Goal: Task Accomplishment & Management: Manage account settings

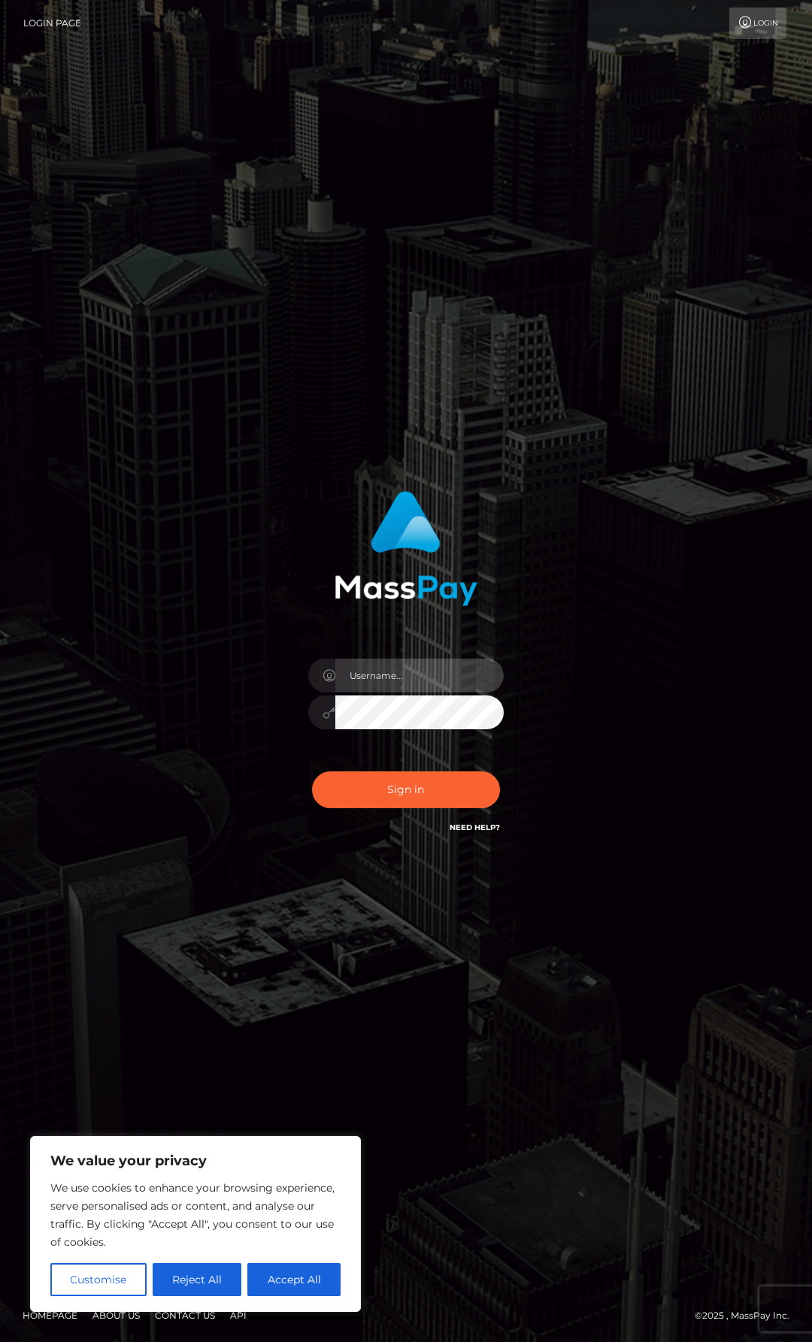
click at [416, 675] on input "text" at bounding box center [419, 676] width 168 height 34
type input "arcticalexx12@gmail.com"
click at [312, 771] on button "Sign in" at bounding box center [406, 789] width 188 height 37
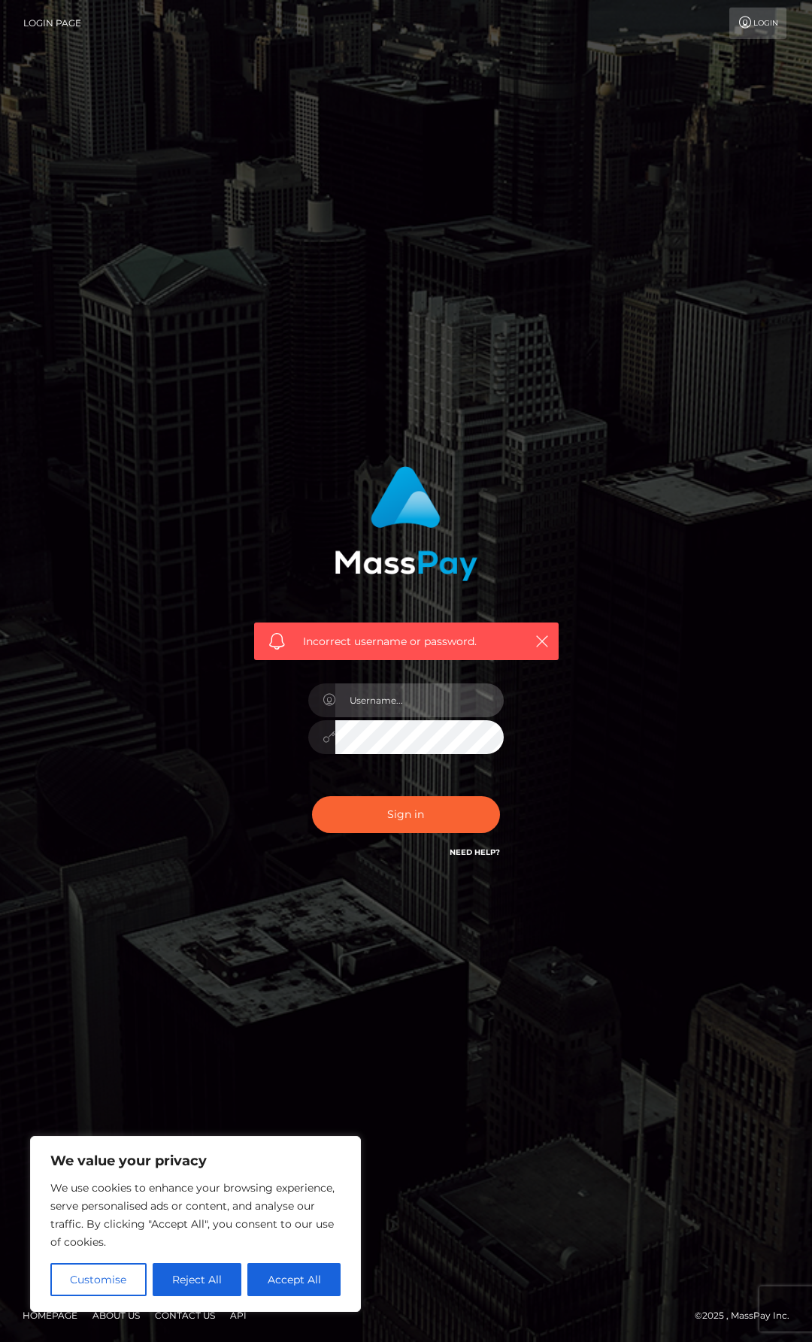
click at [392, 711] on input "text" at bounding box center [419, 700] width 168 height 34
type input "[EMAIL_ADDRESS][DOMAIN_NAME]"
click at [312, 796] on button "Sign in" at bounding box center [406, 814] width 188 height 37
click at [422, 709] on input "text" at bounding box center [419, 700] width 168 height 34
type input "clarkealex244@gmail.com"
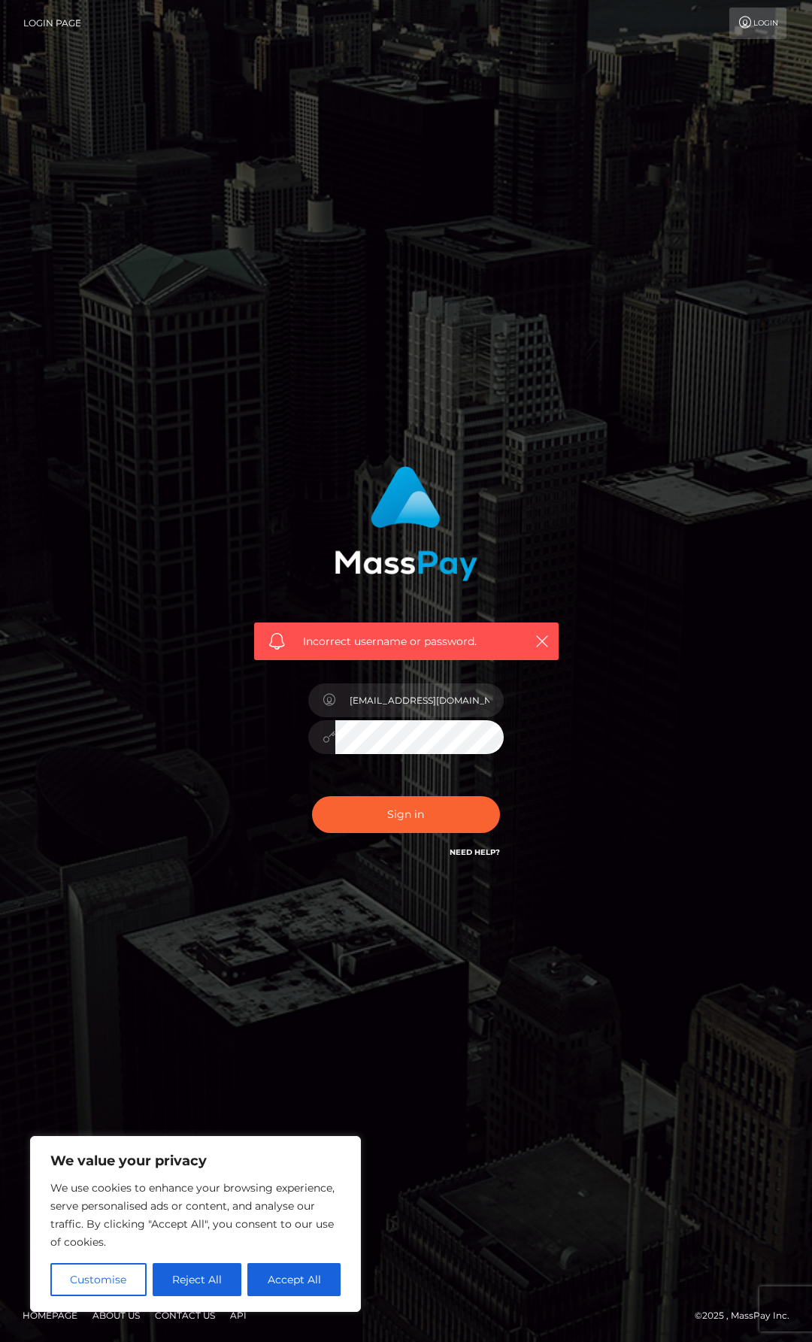
click at [312, 796] on button "Sign in" at bounding box center [406, 814] width 188 height 37
drag, startPoint x: 0, startPoint y: 0, endPoint x: 423, endPoint y: 707, distance: 824.3
click at [423, 707] on input "text" at bounding box center [419, 700] width 168 height 34
type input "[EMAIL_ADDRESS]"
click at [312, 796] on button "Sign in" at bounding box center [406, 814] width 188 height 37
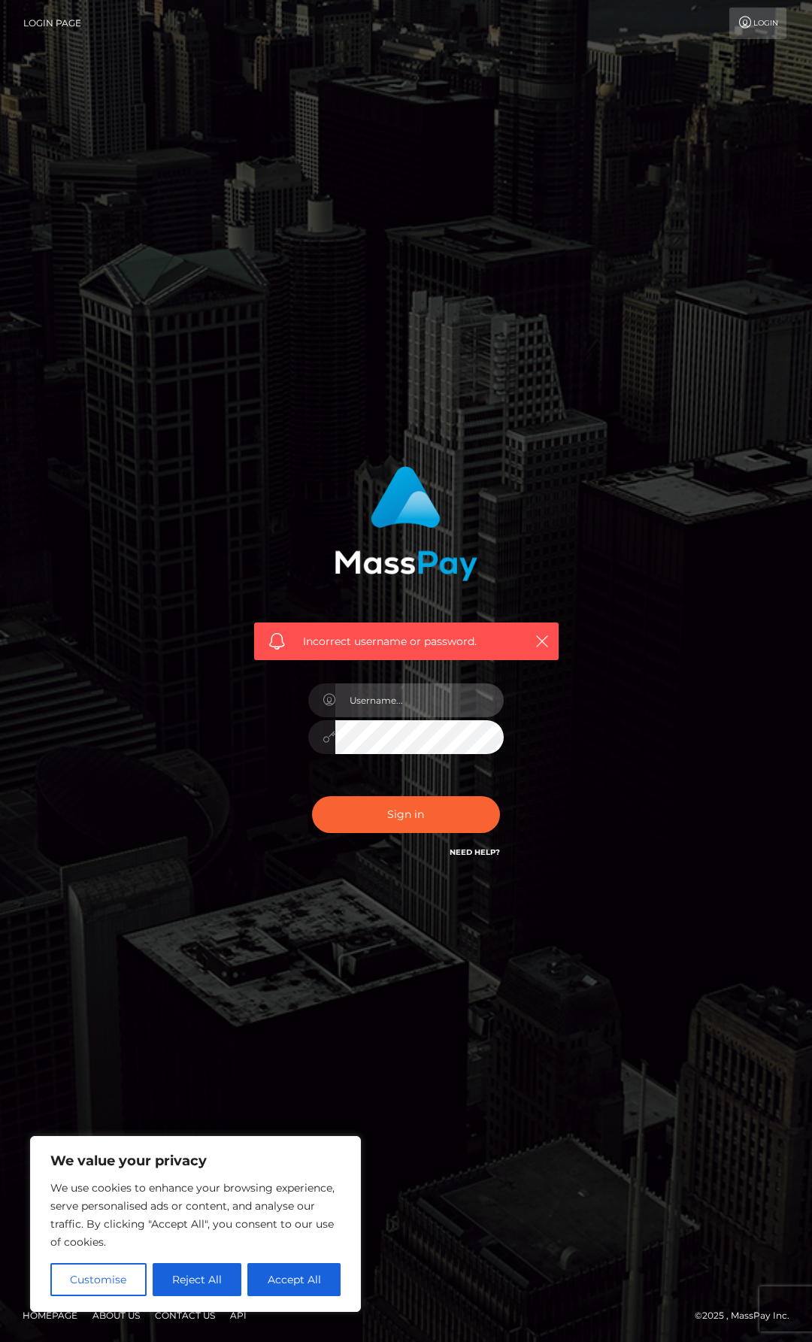
click at [417, 691] on input "text" at bounding box center [419, 700] width 168 height 34
paste input "[EMAIL_ADDRESS]"
type input "[EMAIL_ADDRESS]"
click at [312, 796] on button "Sign in" at bounding box center [406, 814] width 188 height 37
click at [383, 691] on input "text" at bounding box center [419, 700] width 168 height 34
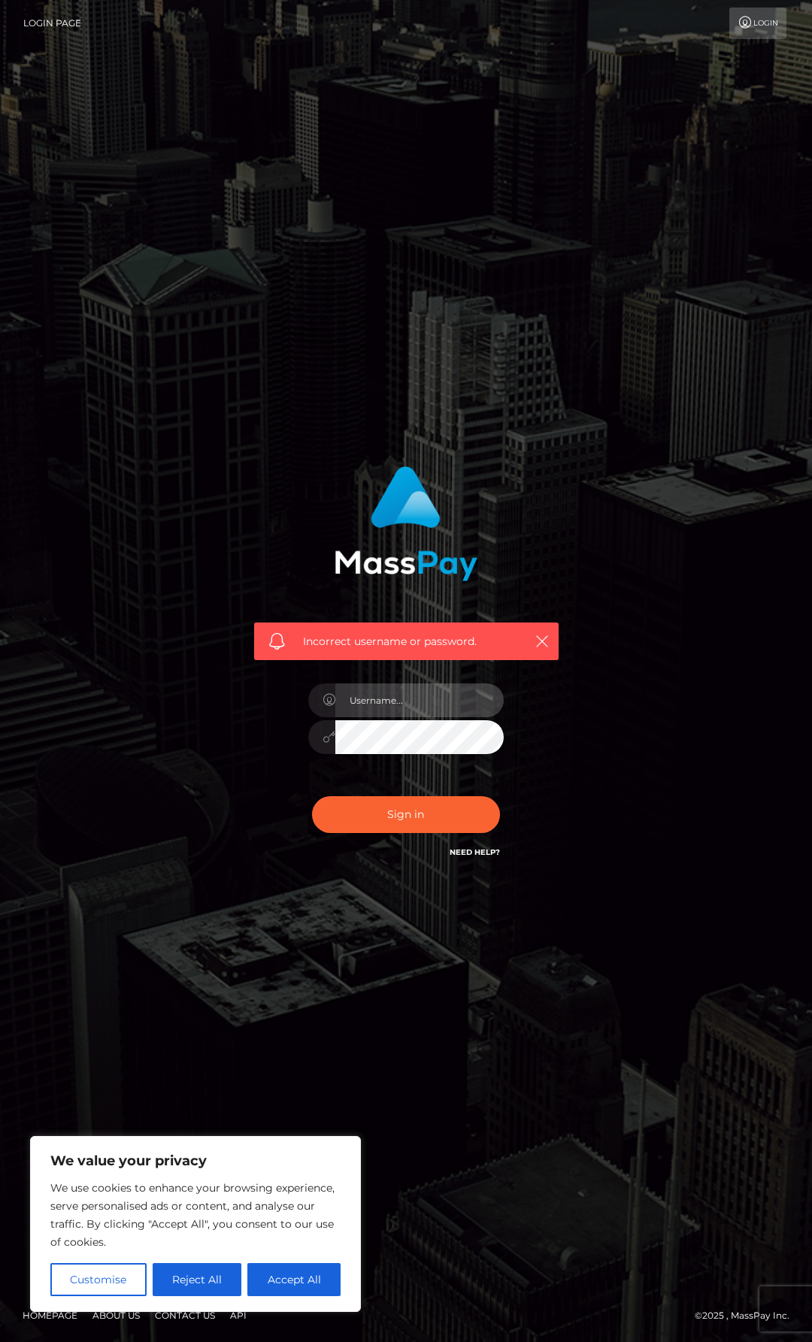
paste input "[EMAIL_ADDRESS]"
type input "[EMAIL_ADDRESS]"
click at [312, 796] on button "Sign in" at bounding box center [406, 814] width 188 height 37
click at [410, 719] on div at bounding box center [406, 729] width 218 height 115
click at [403, 708] on input "text" at bounding box center [419, 700] width 168 height 34
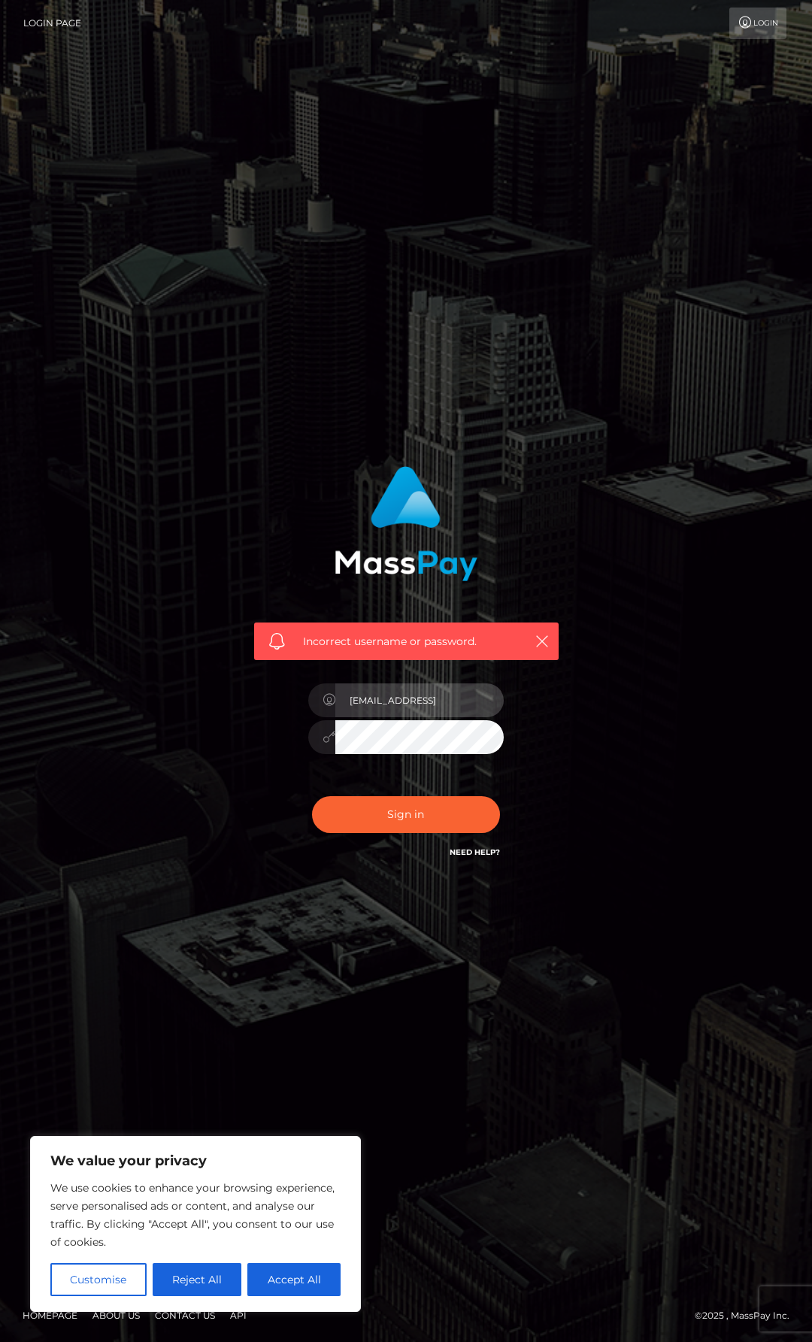
click at [476, 701] on input "clarkealex244@gmail" at bounding box center [419, 700] width 168 height 34
type input "[EMAIL_ADDRESS][DOMAIN_NAME]"
click at [312, 796] on button "Sign in" at bounding box center [406, 814] width 188 height 37
drag, startPoint x: 0, startPoint y: 0, endPoint x: 476, endPoint y: 703, distance: 848.8
click at [476, 701] on input "text" at bounding box center [419, 700] width 168 height 34
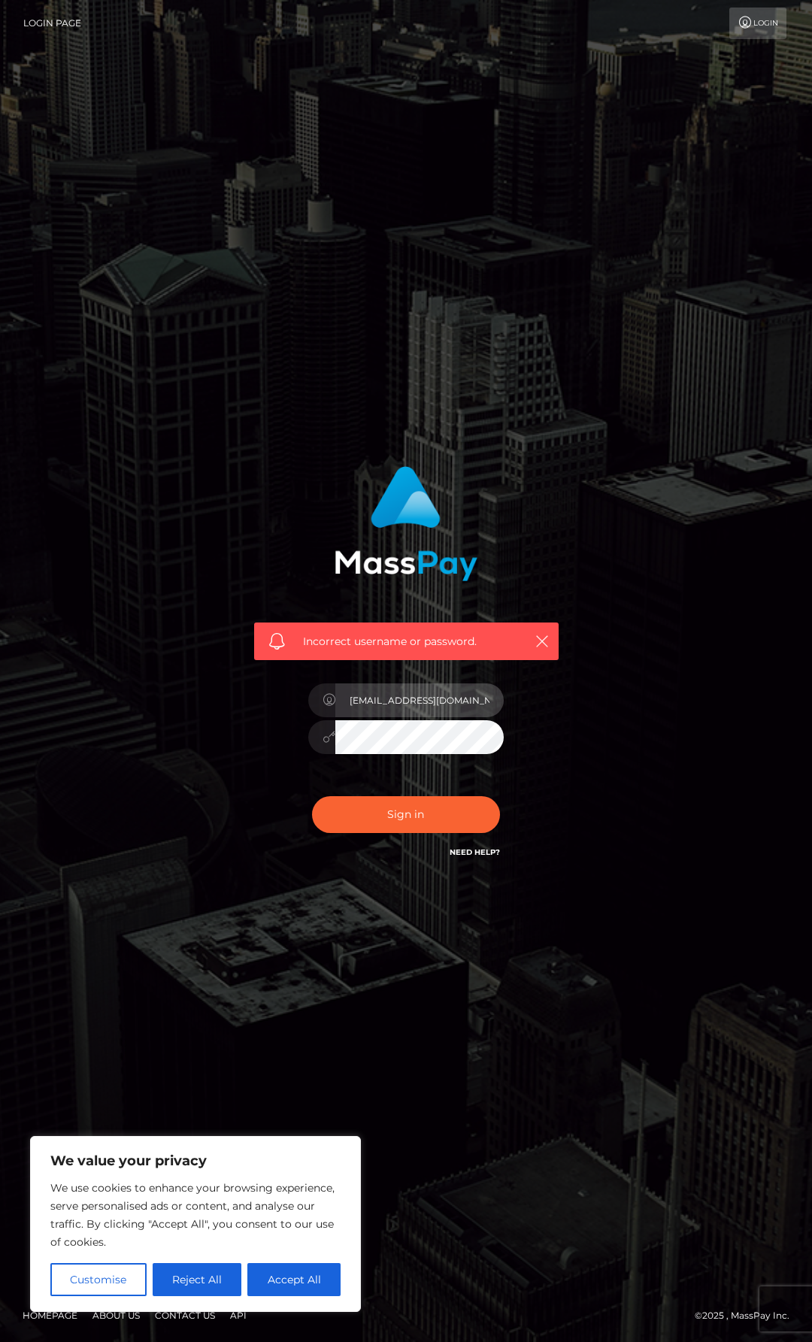
type input "[EMAIL_ADDRESS][DOMAIN_NAME]"
click at [312, 796] on button "Sign in" at bounding box center [406, 814] width 188 height 37
click at [428, 705] on input "text" at bounding box center [419, 700] width 168 height 34
type input "[EMAIL_ADDRESS][DOMAIN_NAME]"
click at [312, 796] on button "Sign in" at bounding box center [406, 814] width 188 height 37
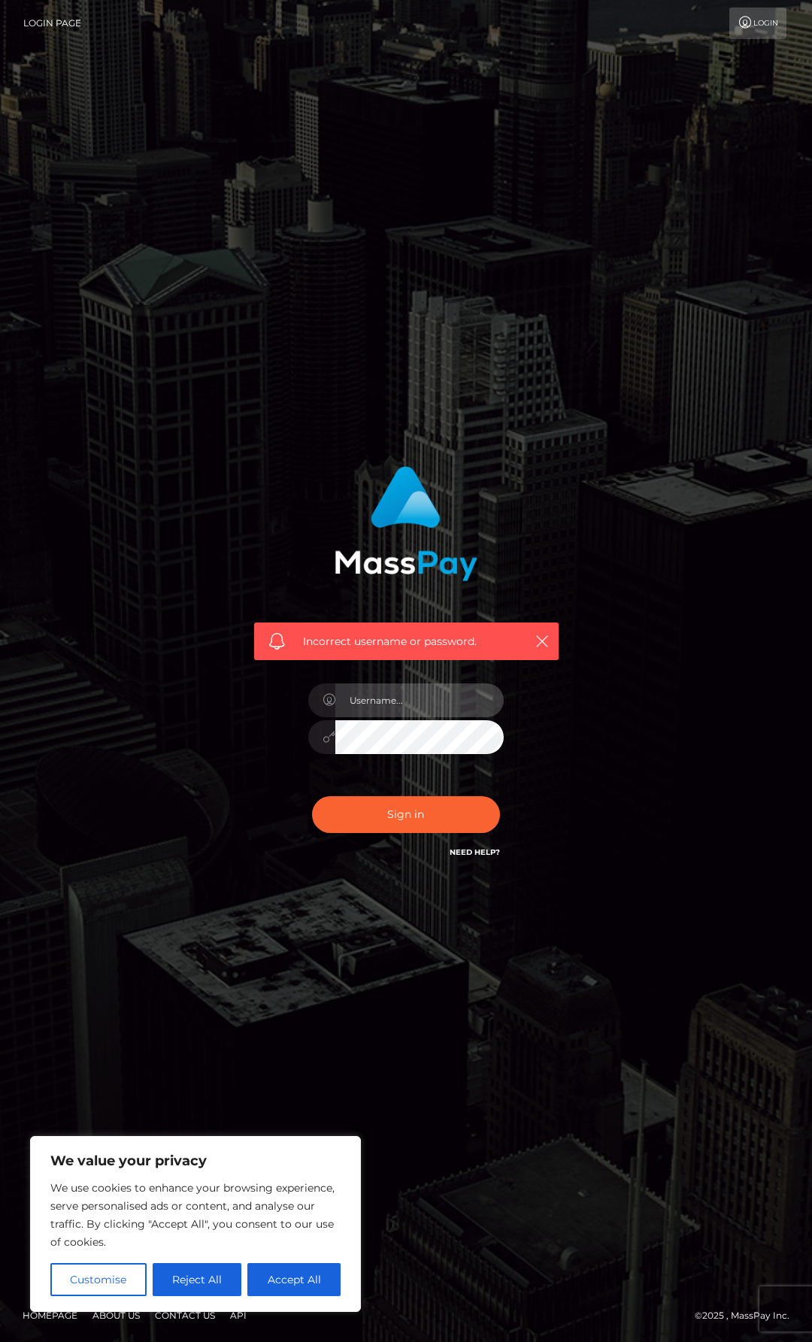
click at [418, 693] on input "text" at bounding box center [419, 700] width 168 height 34
type input "[EMAIL_ADDRESS][DOMAIN_NAME]"
click at [312, 796] on button "Sign in" at bounding box center [406, 814] width 188 height 37
click at [443, 700] on input "text" at bounding box center [419, 700] width 168 height 34
type input "[EMAIL_ADDRESS][DOMAIN_NAME]"
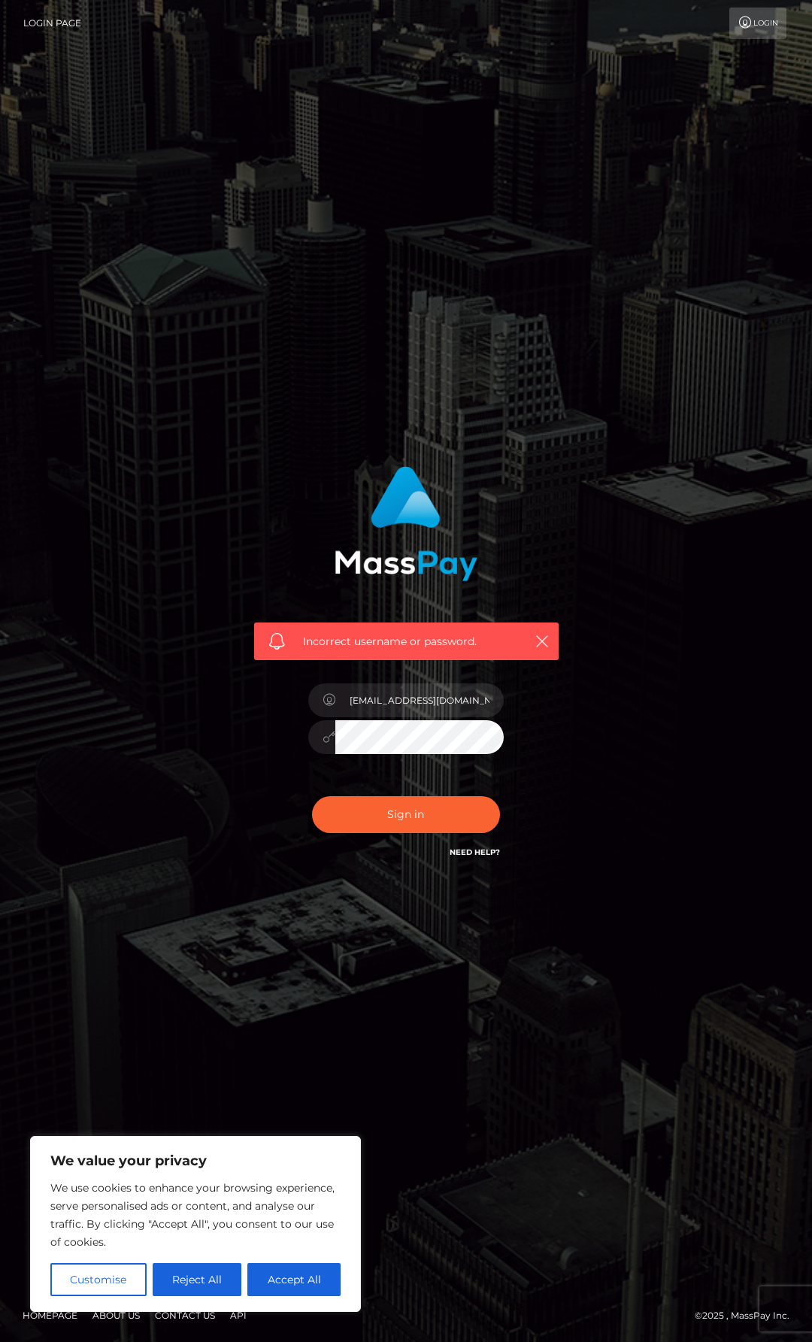
click at [312, 796] on button "Sign in" at bounding box center [406, 814] width 188 height 37
click at [474, 848] on link "Need Help?" at bounding box center [475, 852] width 50 height 10
click at [478, 855] on link "Need Help?" at bounding box center [475, 852] width 50 height 10
click at [474, 852] on link "Need Help?" at bounding box center [475, 852] width 50 height 10
click at [383, 692] on input "text" at bounding box center [419, 700] width 168 height 34
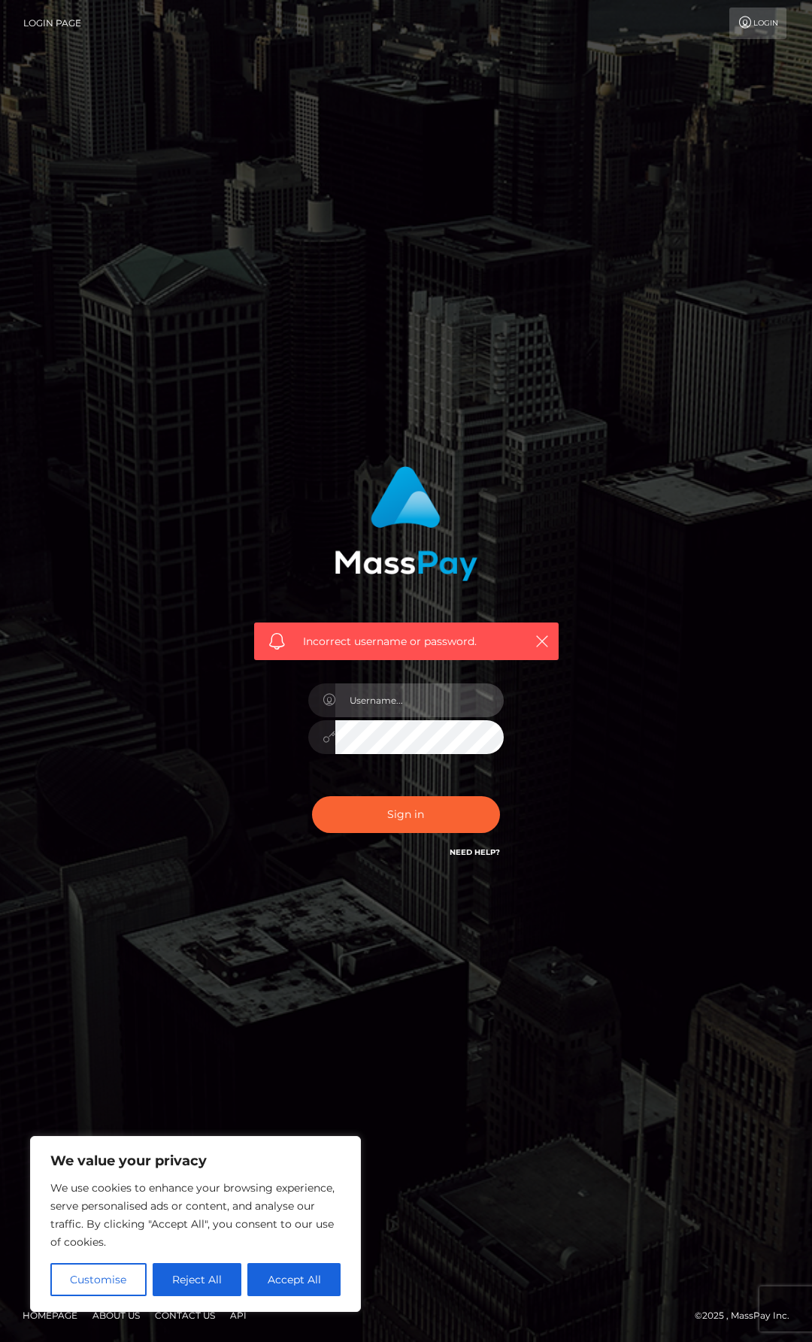
type input "clarkealex244@gmail.com"
click at [312, 796] on button "Sign in" at bounding box center [406, 814] width 188 height 37
click at [467, 849] on link "Need Help?" at bounding box center [475, 852] width 50 height 10
click at [432, 701] on input "text" at bounding box center [419, 700] width 168 height 34
type input "[EMAIL_ADDRESS][DOMAIN_NAME]"
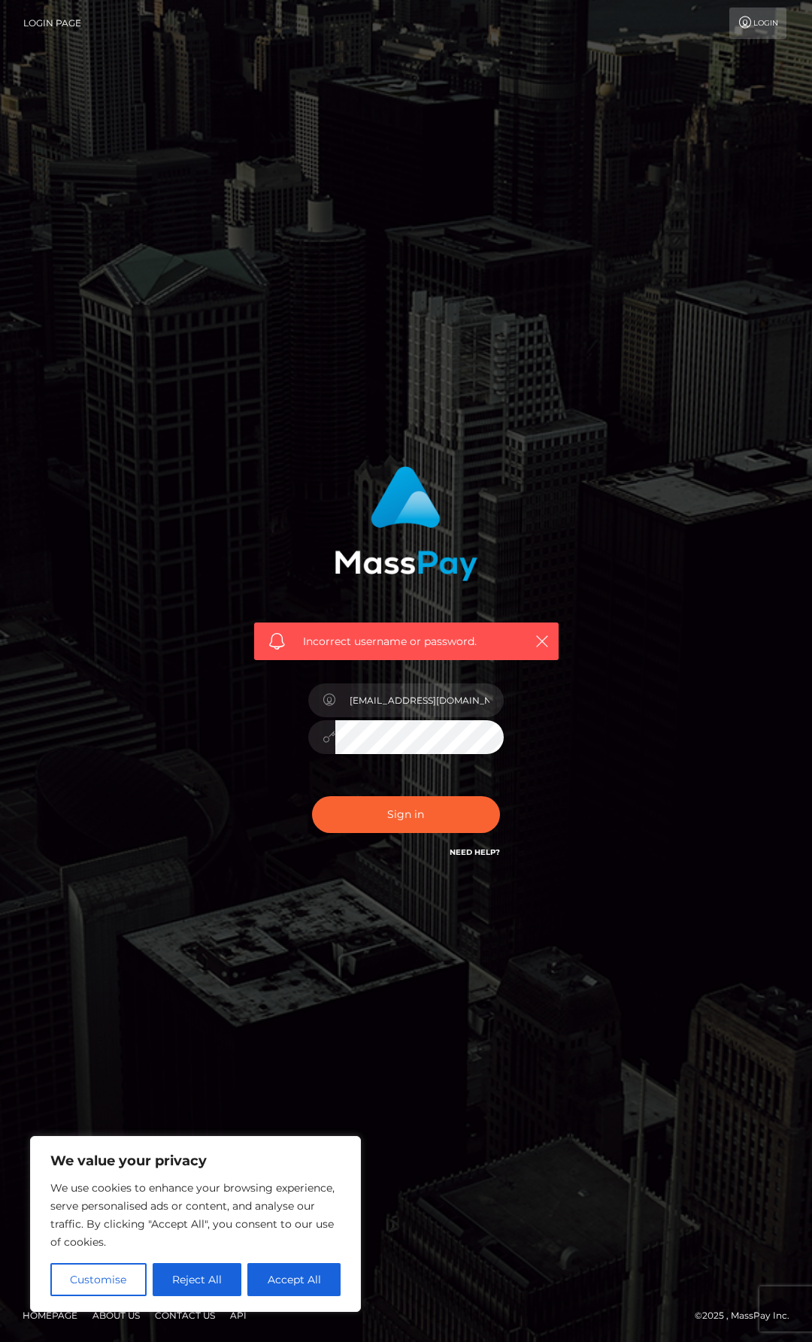
click at [312, 796] on button "Sign in" at bounding box center [406, 814] width 188 height 37
click at [407, 710] on input "text" at bounding box center [419, 700] width 168 height 34
type input "clarkealex244@gmail.com"
click at [312, 796] on button "Sign in" at bounding box center [406, 814] width 188 height 37
click at [413, 701] on input "text" at bounding box center [419, 700] width 168 height 34
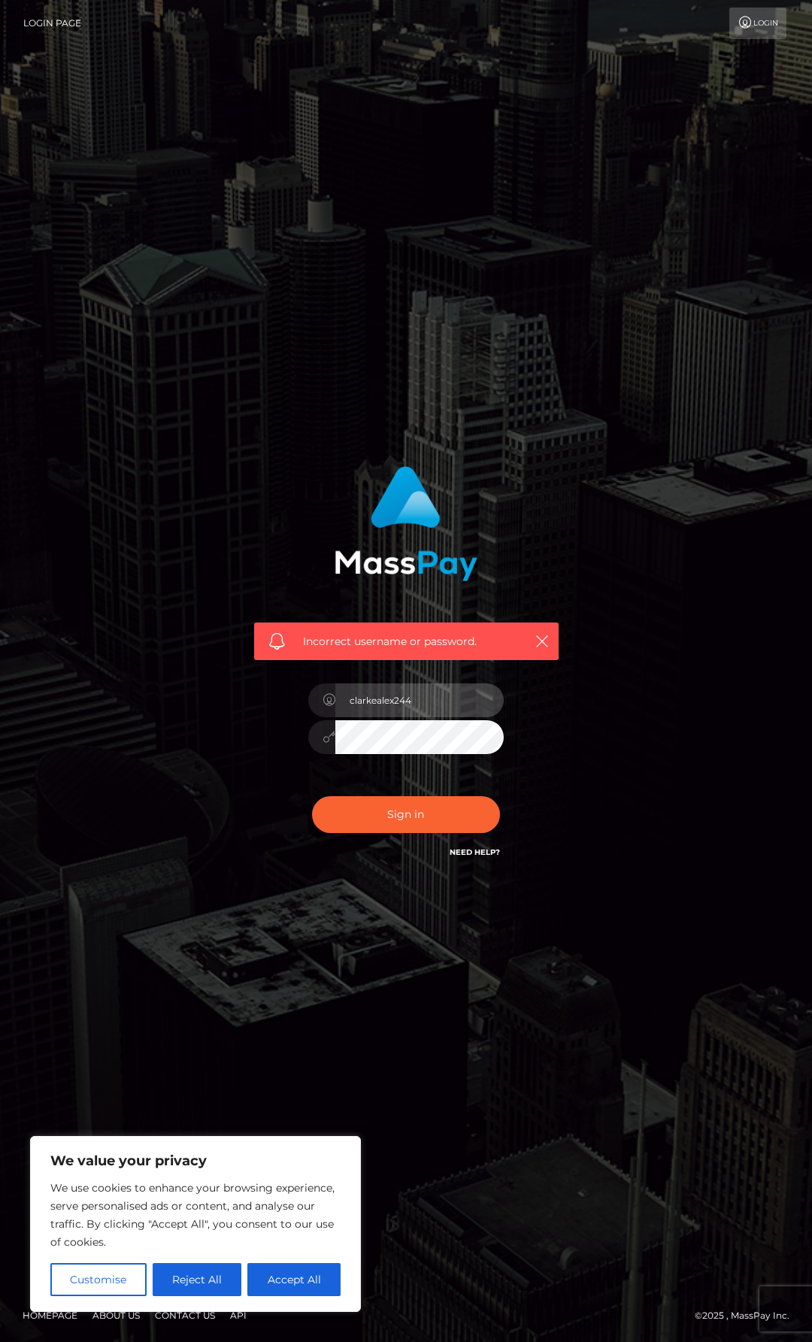
type input "clarkealex244"
click at [312, 796] on button "Sign in" at bounding box center [406, 814] width 188 height 37
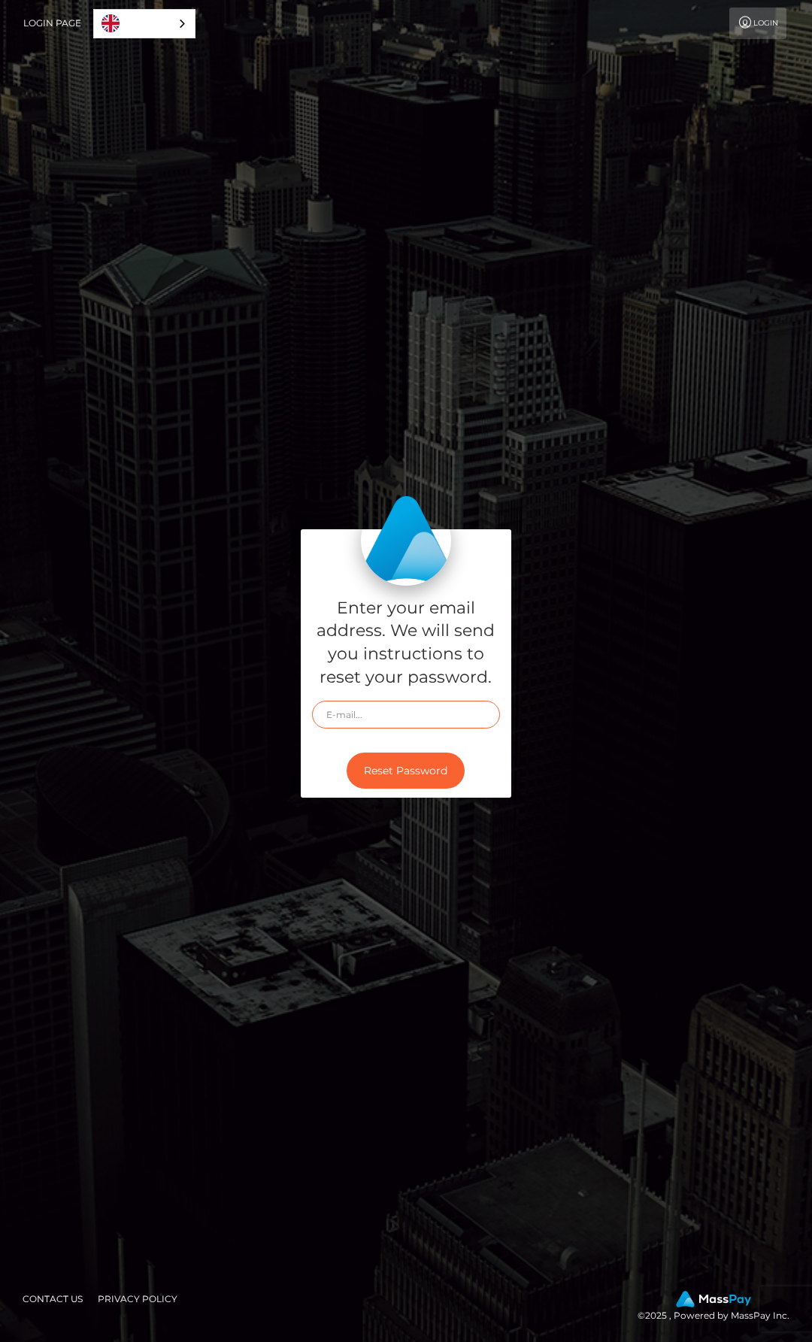
click at [378, 713] on input "text" at bounding box center [406, 715] width 188 height 28
click at [761, 25] on link "Login" at bounding box center [757, 24] width 57 height 32
